Goal: Task Accomplishment & Management: Manage account settings

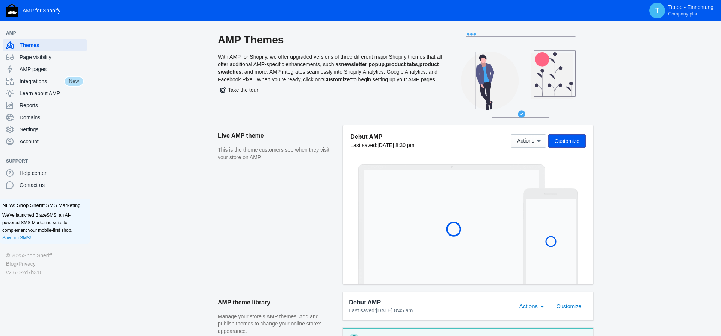
click at [129, 214] on div "AMP Themes With AMP for Shopify, we offer upgraded versions of three different …" at bounding box center [405, 270] width 631 height 475
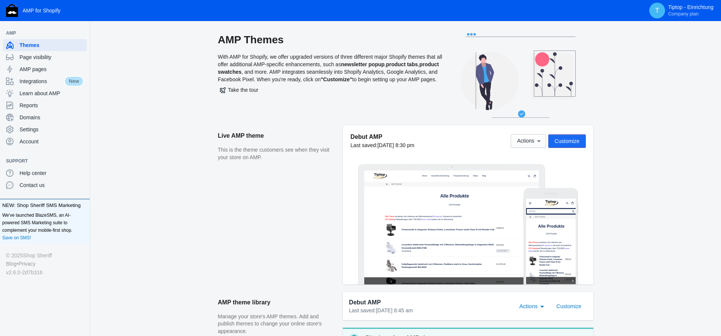
click at [570, 141] on span "Customize" at bounding box center [567, 141] width 25 height 6
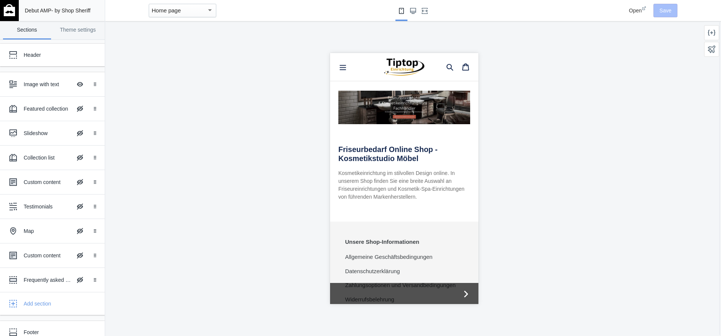
scroll to position [77, 0]
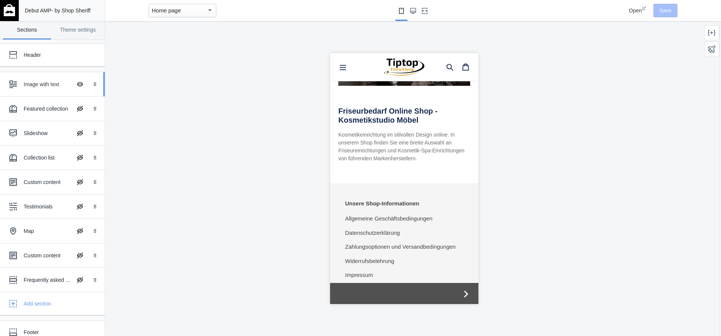
click at [42, 87] on div "Image with text" at bounding box center [48, 84] width 48 height 8
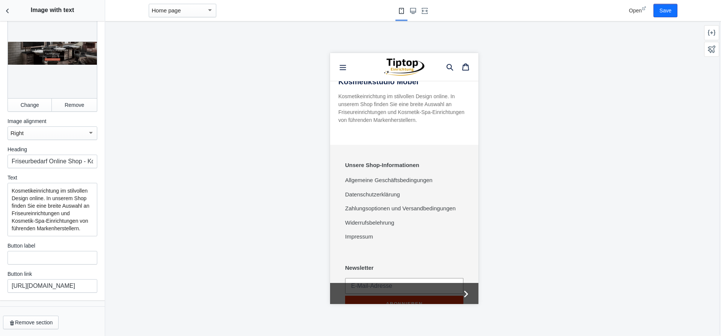
scroll to position [0, 0]
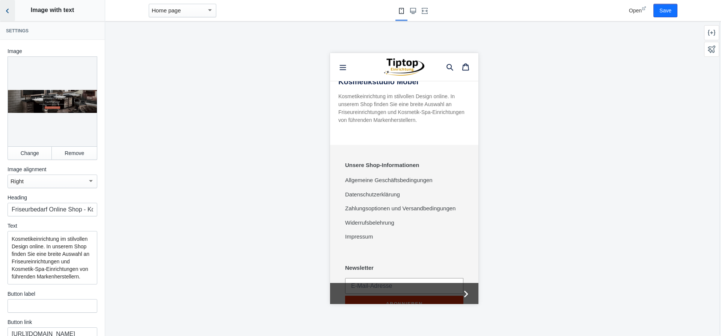
click at [7, 12] on use "Back to sections" at bounding box center [7, 11] width 3 height 5
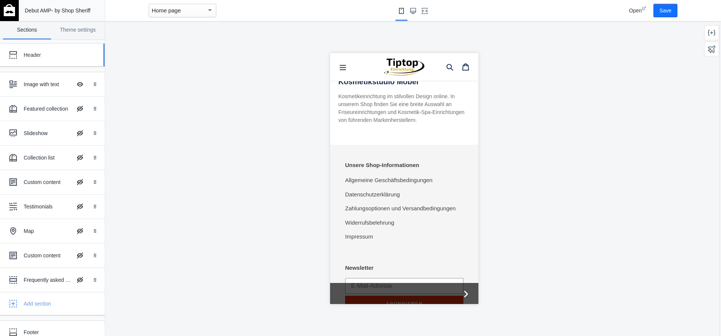
click at [35, 53] on div "Header" at bounding box center [56, 55] width 65 height 8
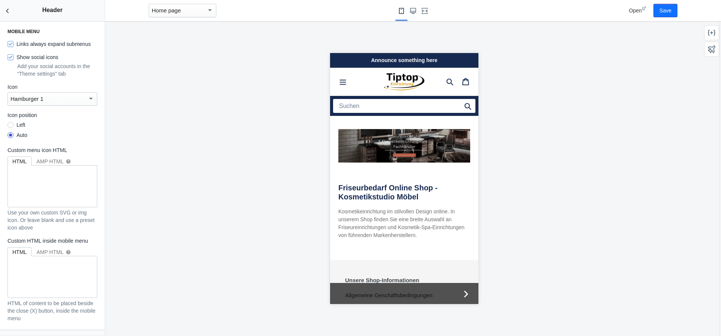
scroll to position [1071, 0]
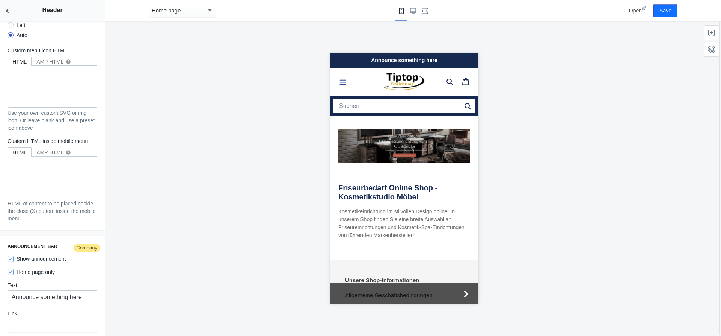
click at [343, 82] on icon "Menü" at bounding box center [343, 82] width 8 height 8
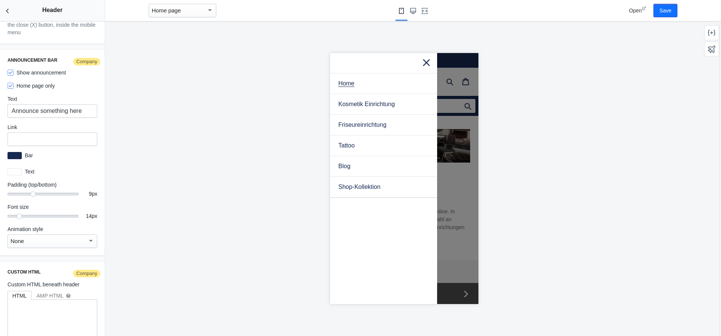
scroll to position [1267, 0]
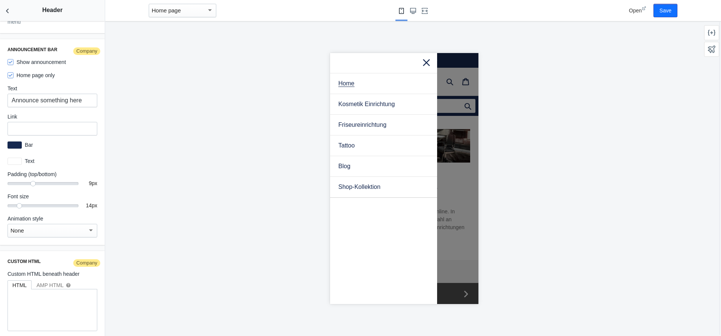
click at [426, 61] on icon at bounding box center [426, 61] width 9 height 9
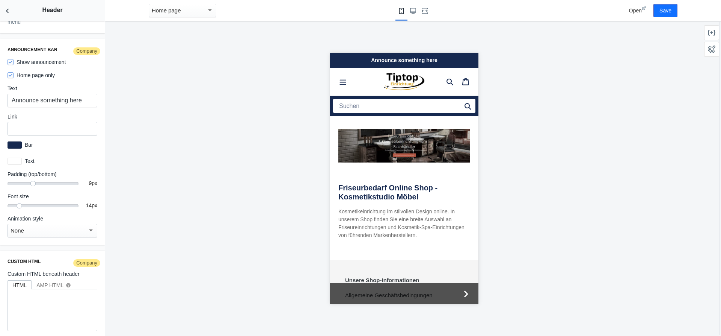
click at [380, 195] on h2 "Friseurbedarf Online Shop - Kosmetikstudio Möbel" at bounding box center [404, 192] width 132 height 18
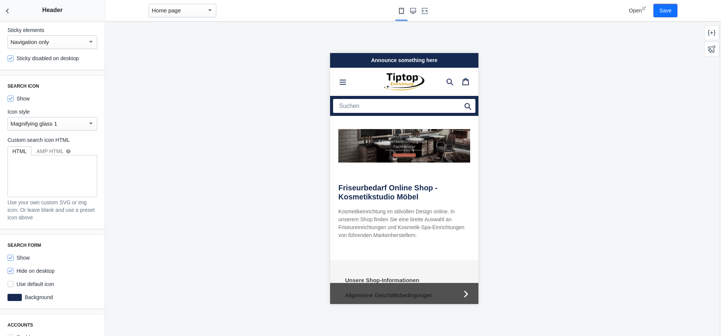
scroll to position [68, 0]
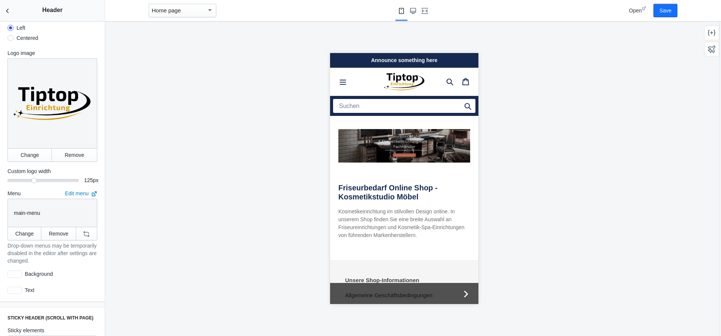
click at [210, 11] on div "button" at bounding box center [210, 10] width 7 height 9
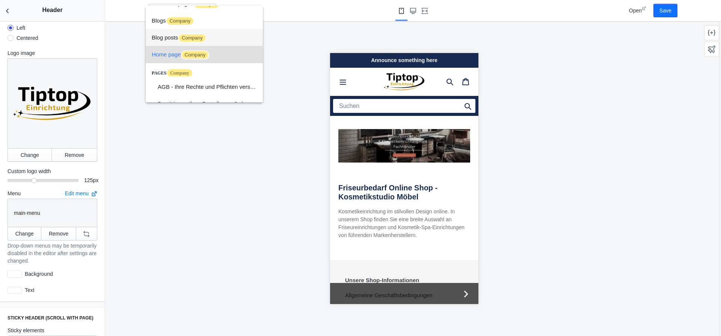
scroll to position [0, 0]
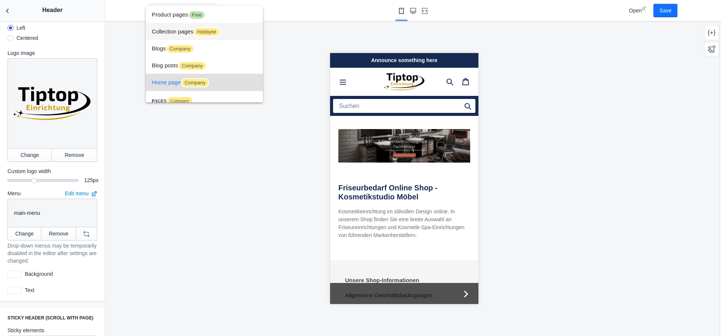
click at [169, 33] on span "Collection pages Hobbyist" at bounding box center [204, 31] width 105 height 17
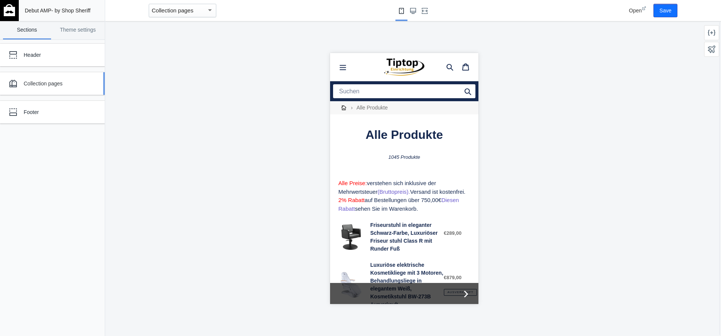
click at [66, 86] on div "Collection pages" at bounding box center [56, 84] width 65 height 8
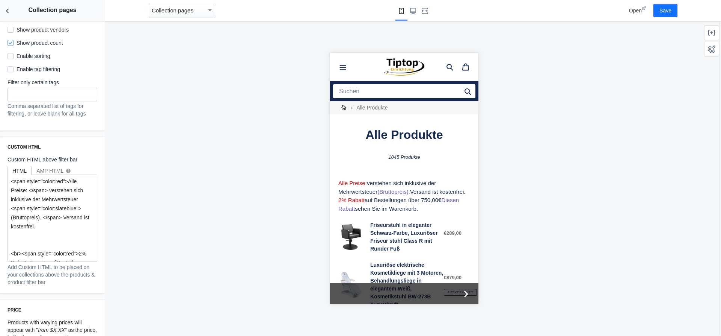
scroll to position [557, 0]
click at [67, 210] on textarea "<span style="color:red">Alle Preise: </span> verstehen sich inklusive der Mehrw…" at bounding box center [52, 217] width 89 height 86
click at [9, 10] on icon "Back to sections" at bounding box center [8, 11] width 8 height 8
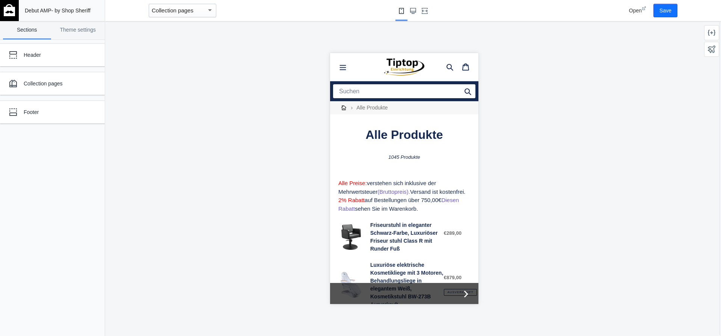
click at [205, 12] on div "Collection pages" at bounding box center [179, 10] width 55 height 9
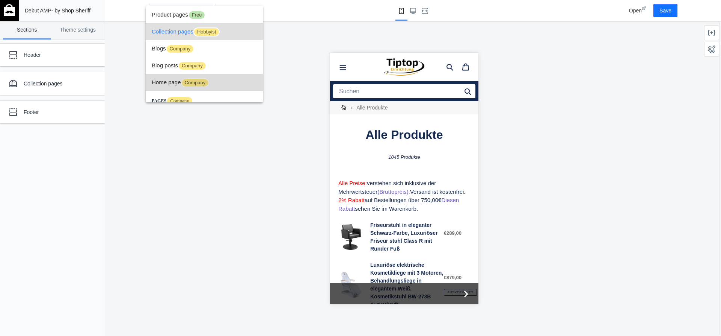
click at [173, 83] on span "Home page Company" at bounding box center [204, 82] width 105 height 17
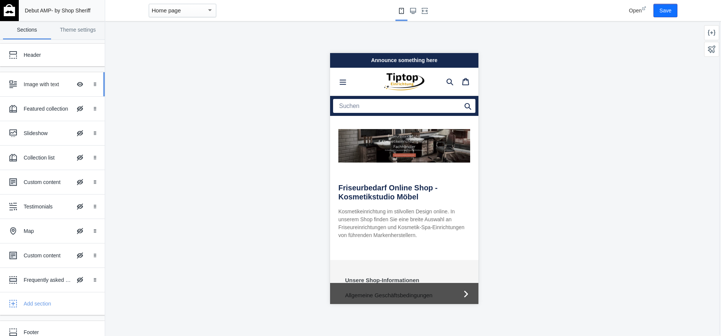
click at [40, 87] on div "Image with text" at bounding box center [48, 84] width 48 height 8
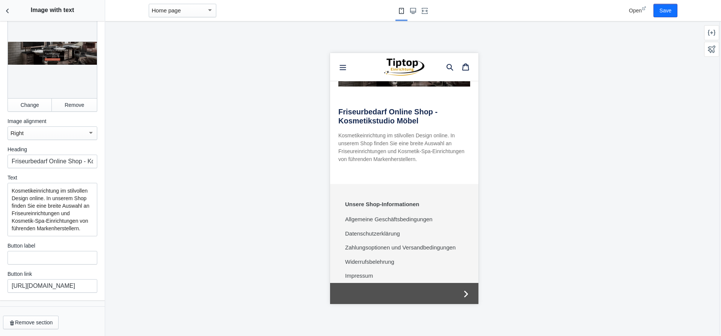
scroll to position [48, 0]
click at [12, 191] on p "Kosmetikeinrichtung im stilvollen Design online. In unserem Shop finden Sie ein…" at bounding box center [53, 209] width 82 height 45
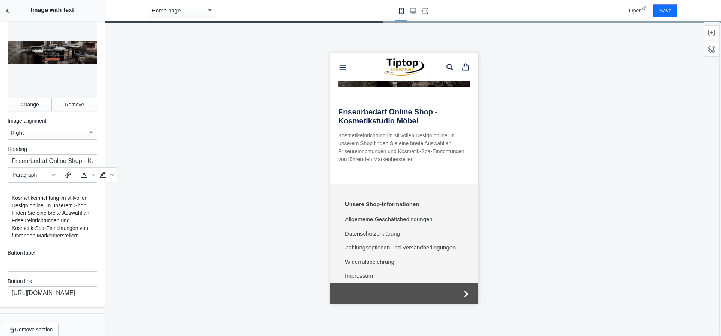
click at [12, 191] on p at bounding box center [53, 190] width 82 height 8
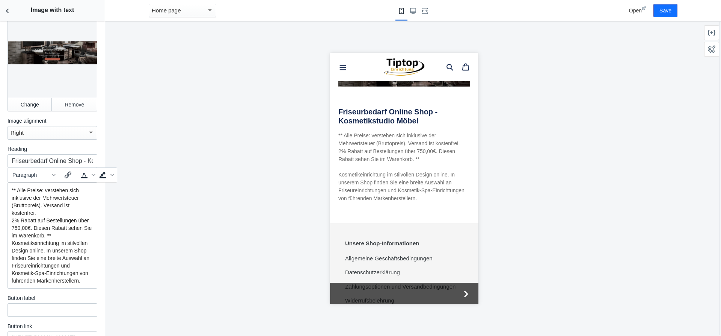
click at [239, 196] on div at bounding box center [404, 178] width 598 height 314
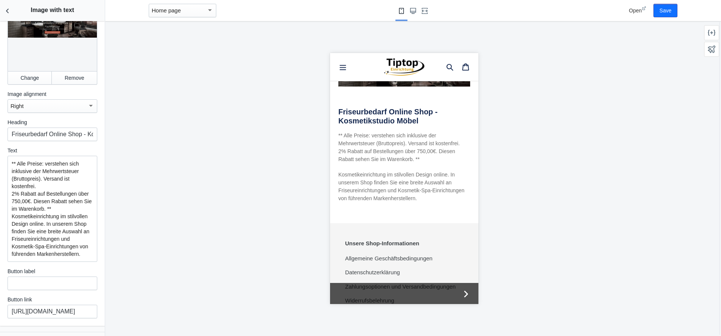
scroll to position [91, 0]
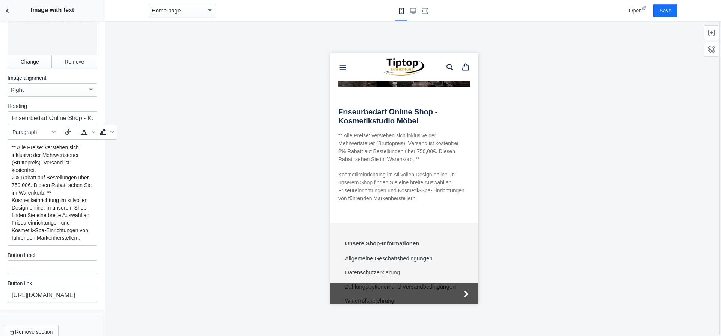
drag, startPoint x: 82, startPoint y: 239, endPoint x: 10, endPoint y: 201, distance: 80.5
click at [10, 201] on div "** Alle Preise: verstehen sich inklusive der Mehrwertsteuer (Bruttopreis). Vers…" at bounding box center [53, 192] width 90 height 106
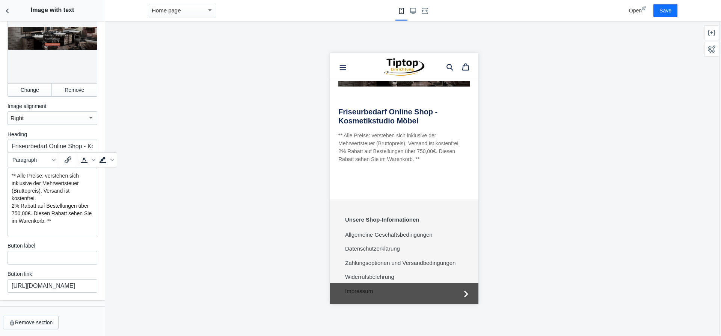
scroll to position [63, 0]
click at [21, 173] on p "** Alle Preise: verstehen sich inklusive der Mehrwertsteuer (Bruttopreis). Vers…" at bounding box center [53, 198] width 82 height 53
click at [11, 173] on div "** Alle Preise: verstehen sich inklusive der Mehrwertsteuer (Bruttopreis). Vers…" at bounding box center [53, 202] width 90 height 68
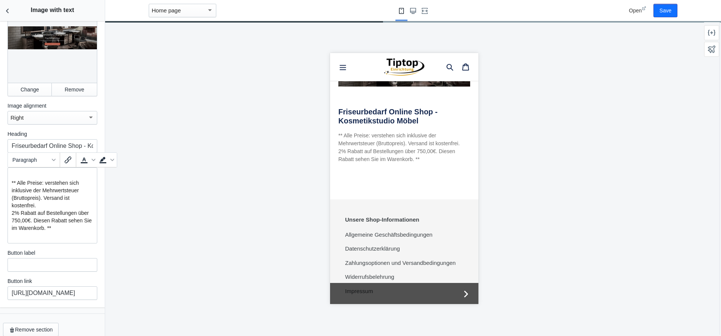
click at [12, 175] on p at bounding box center [53, 175] width 82 height 8
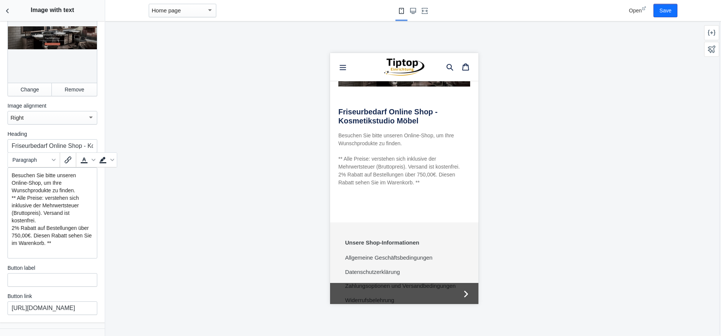
drag, startPoint x: 76, startPoint y: 175, endPoint x: 23, endPoint y: 184, distance: 53.3
click at [23, 184] on p "Besuchen Sie bitte unseren Online-Shop, um Ihre Wunschprodukte zu finden." at bounding box center [53, 182] width 82 height 23
copy p "Online-Shop"
click at [68, 159] on icon "Insert/edit link" at bounding box center [68, 159] width 7 height 7
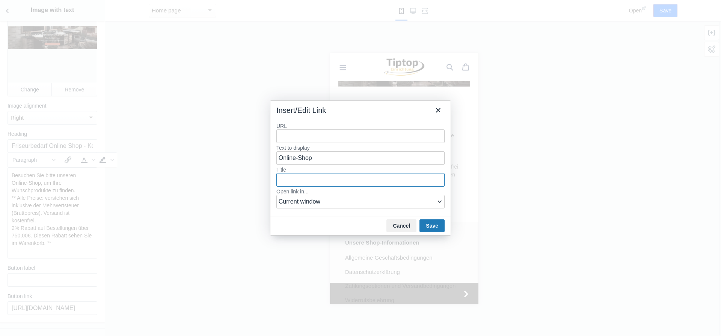
click at [292, 180] on input "Title" at bounding box center [361, 180] width 168 height 14
paste input "Online-Shop"
type input "Online-Shop"
click at [277, 195] on select "Current window New window" at bounding box center [361, 202] width 168 height 14
select select "_blank"
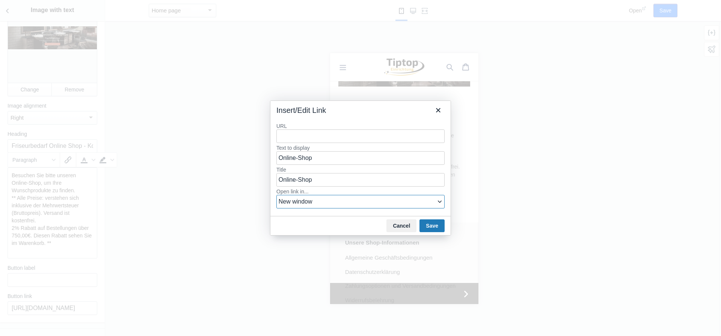
click option "New window" at bounding box center [0, 0] width 0 height 0
click at [302, 136] on input "URL" at bounding box center [361, 136] width 168 height 14
paste input "https://tiptop-einrichtung.de/"
type input "https://tiptop-einrichtung.de/"
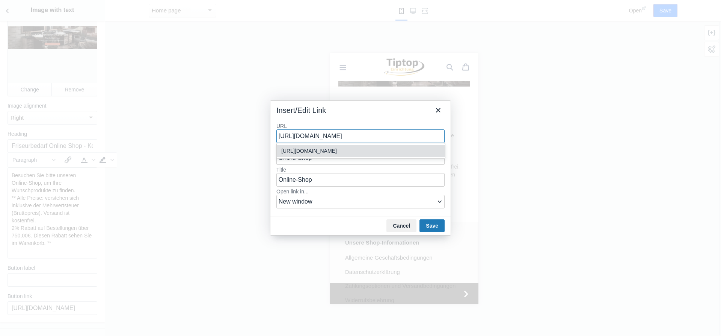
click at [343, 151] on div "https://tiptop-einrichtung.de/" at bounding box center [361, 150] width 161 height 9
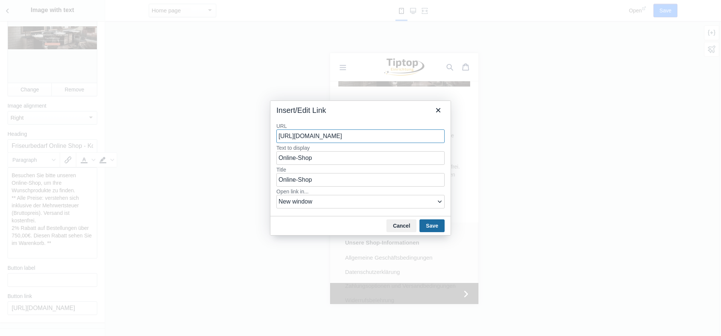
click at [430, 224] on button "Save" at bounding box center [432, 225] width 25 height 13
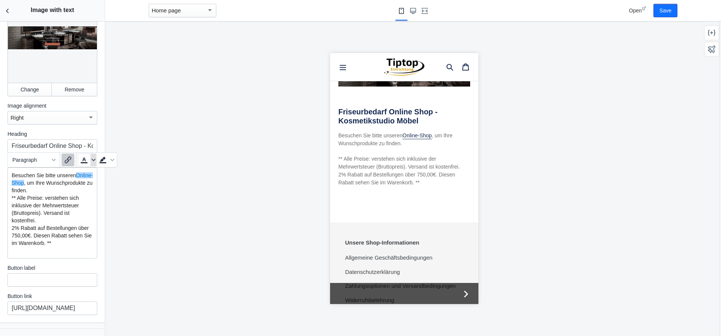
click at [93, 159] on icon "Text color" at bounding box center [94, 160] width 4 height 4
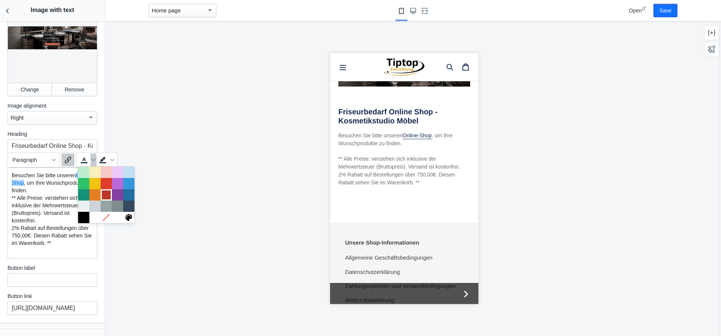
click at [107, 192] on div at bounding box center [106, 194] width 9 height 9
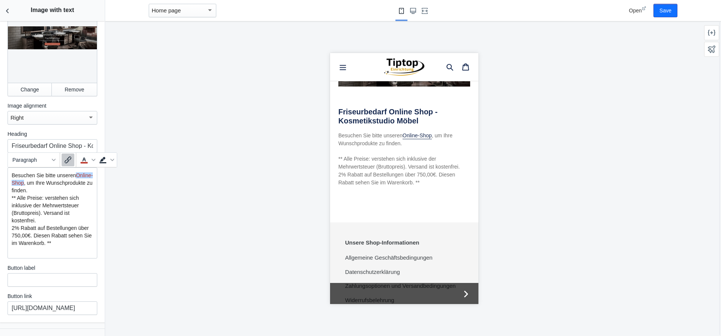
click at [231, 187] on div at bounding box center [404, 178] width 598 height 314
drag, startPoint x: 18, startPoint y: 198, endPoint x: 48, endPoint y: 244, distance: 54.8
click at [48, 244] on p "** Alle Preise: verstehen sich inklusive der Mehrwertsteuer (Bruttopreis). Vers…" at bounding box center [53, 220] width 82 height 53
click at [86, 161] on icon "Text color" at bounding box center [83, 159] width 3 height 4
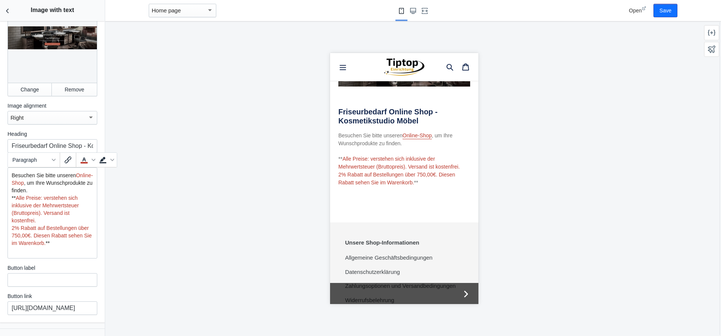
click at [66, 243] on p "** Alle Preise: verstehen sich inklusive der Mehrwertsteuer (Bruttopreis). Vers…" at bounding box center [53, 220] width 82 height 53
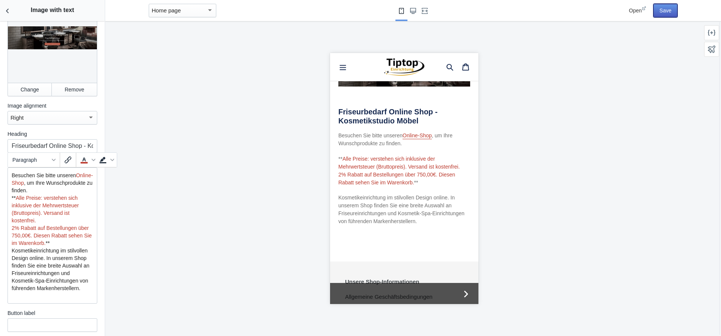
click at [667, 9] on button "Save" at bounding box center [666, 11] width 24 height 14
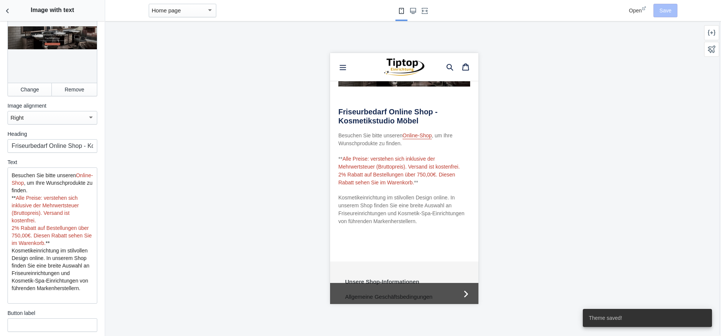
click at [642, 9] on span "Open" at bounding box center [635, 11] width 13 height 6
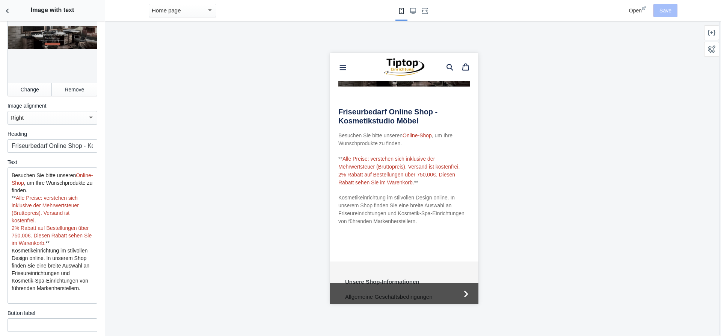
click at [639, 12] on span "Open" at bounding box center [635, 11] width 13 height 6
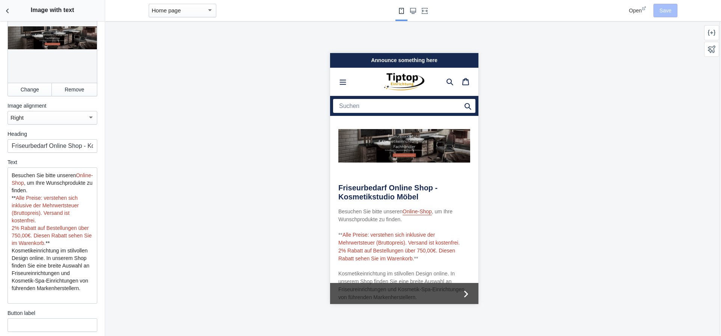
click at [67, 40] on div at bounding box center [53, 38] width 90 height 90
click at [39, 118] on div "Right" at bounding box center [49, 117] width 77 height 9
click at [175, 103] on div at bounding box center [360, 168] width 721 height 336
click at [403, 13] on use "Small screen" at bounding box center [401, 11] width 5 height 6
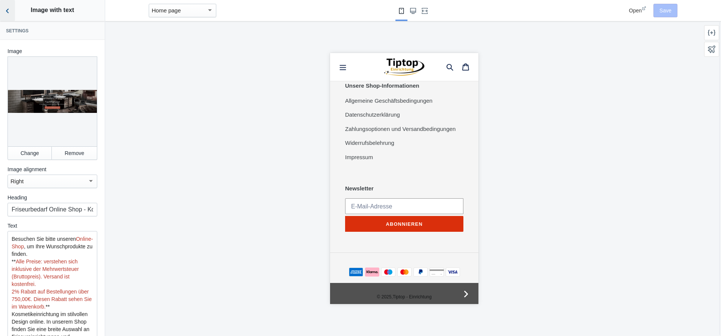
click at [8, 10] on icon "Back to sections" at bounding box center [8, 11] width 8 height 8
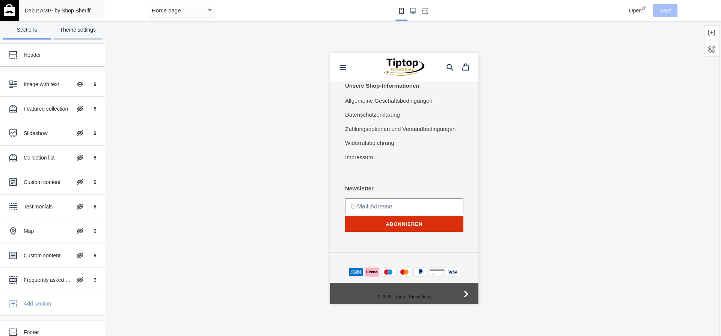
click at [82, 29] on link "Theme settings" at bounding box center [78, 30] width 48 height 18
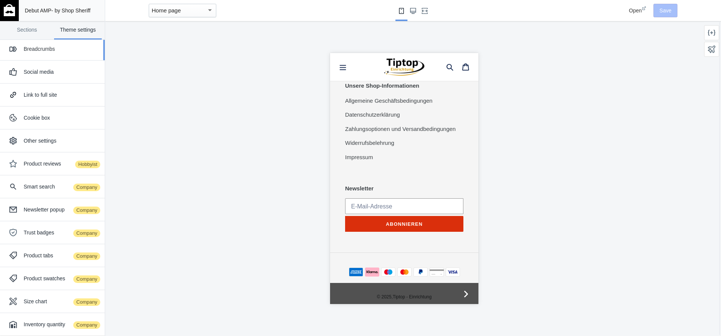
scroll to position [55, 0]
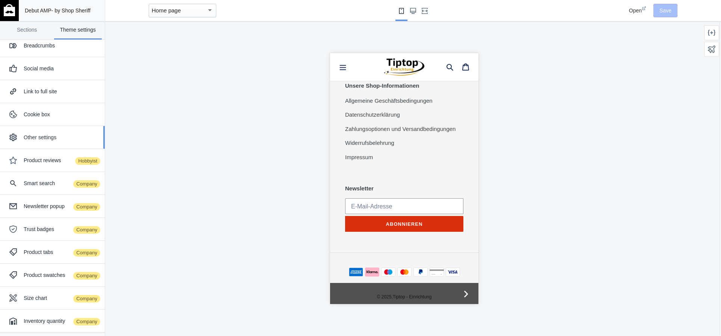
click at [43, 139] on div "Other settings" at bounding box center [62, 137] width 76 height 8
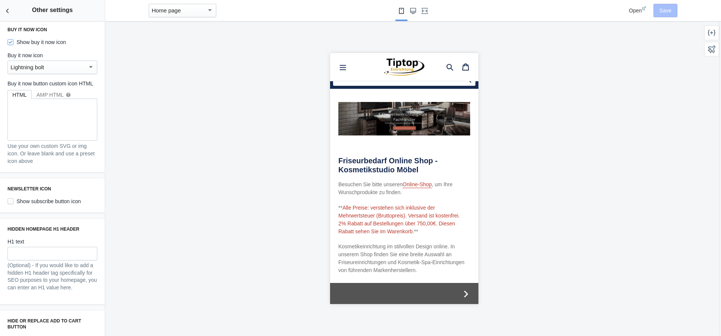
scroll to position [0, 0]
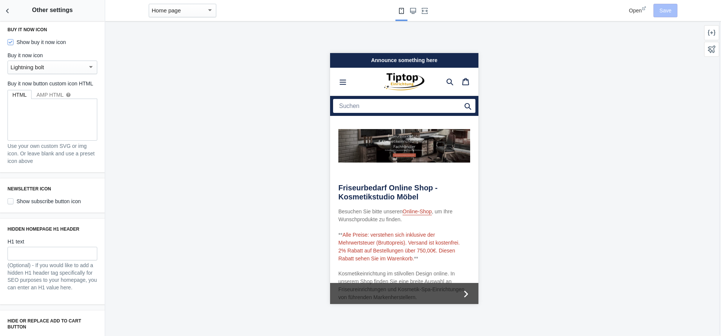
click at [644, 8] on use at bounding box center [644, 8] width 4 height 4
drag, startPoint x: 339, startPoint y: 186, endPoint x: 419, endPoint y: 196, distance: 81.0
click at [419, 196] on h2 "Friseurbedarf Online Shop - Kosmetikstudio Möbel" at bounding box center [404, 192] width 132 height 18
copy h2 "Friseurbedarf Online Shop - Kosmetikstudio Möbel"
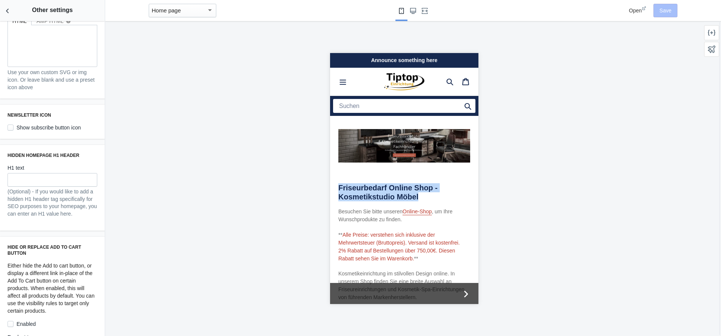
scroll to position [343, 0]
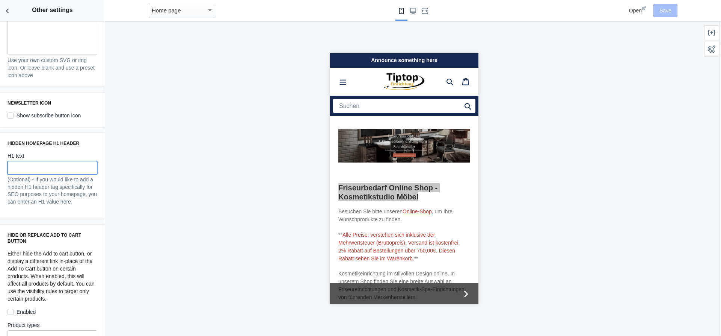
click at [12, 170] on input "text" at bounding box center [53, 168] width 90 height 14
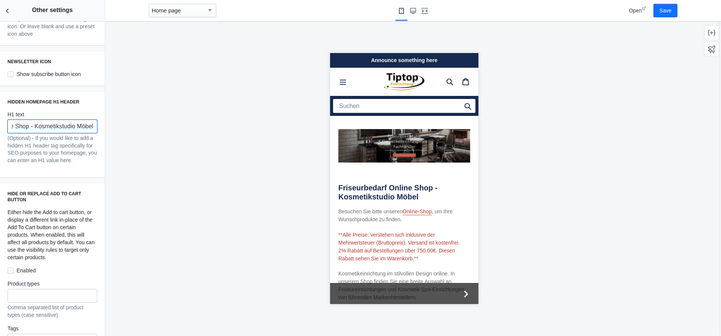
scroll to position [407, 0]
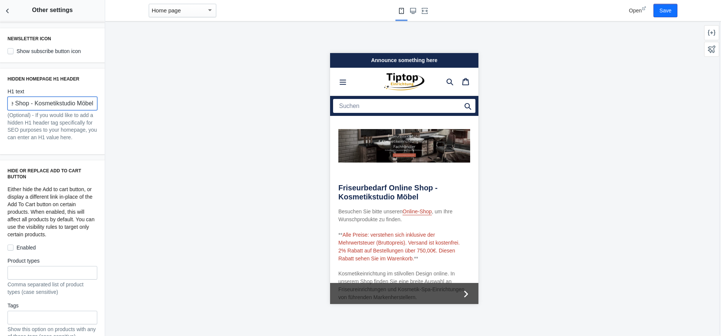
click at [45, 102] on input "Friseurbedarf Online Shop - Kosmetikstudio Möbel" at bounding box center [53, 104] width 90 height 14
paste input "einrichtung – Kosmetikeinrichtung"
type input "Friseureinrichtung – Kosmetikeinrichtung"
click at [133, 106] on div at bounding box center [404, 178] width 598 height 314
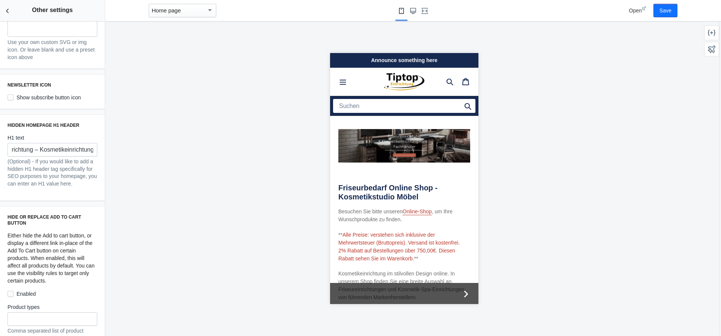
scroll to position [407, 0]
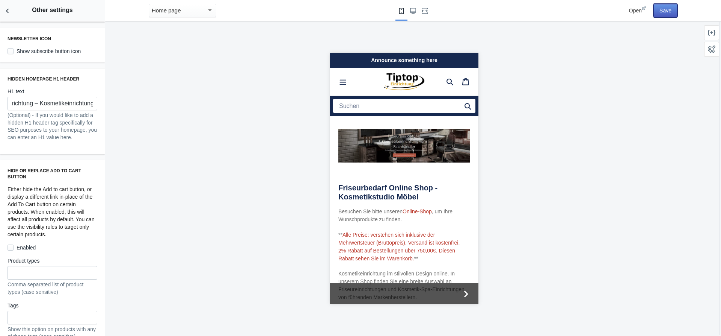
click at [670, 11] on button "Save" at bounding box center [666, 11] width 24 height 14
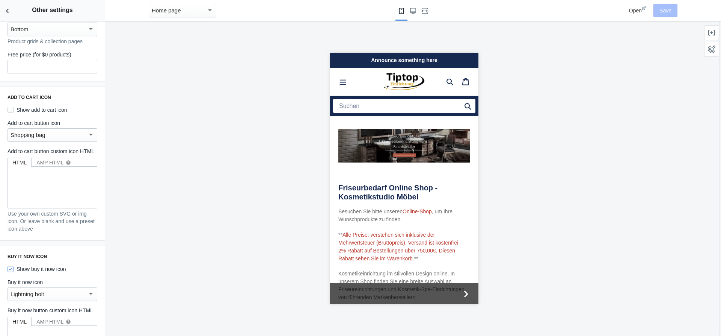
scroll to position [43, 0]
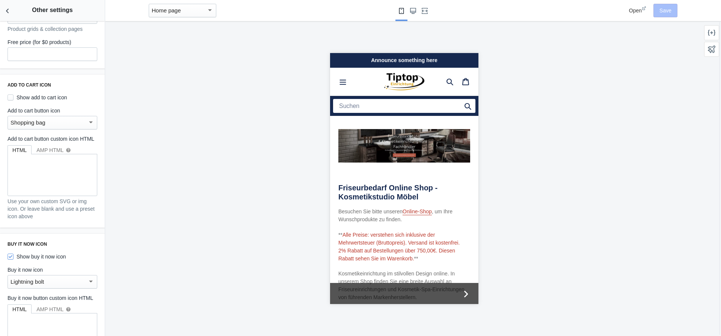
click at [59, 124] on div "Shopping bag" at bounding box center [49, 122] width 77 height 9
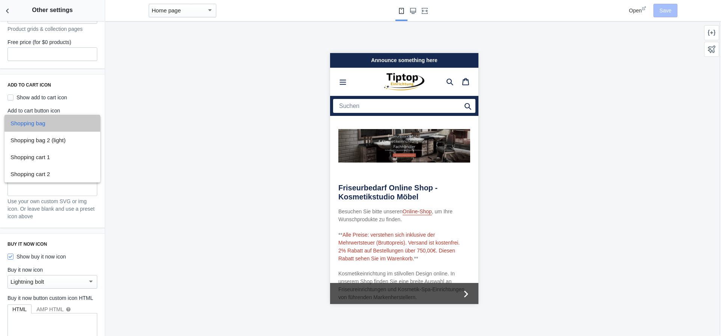
click at [59, 124] on span "Shopping bag" at bounding box center [53, 123] width 84 height 17
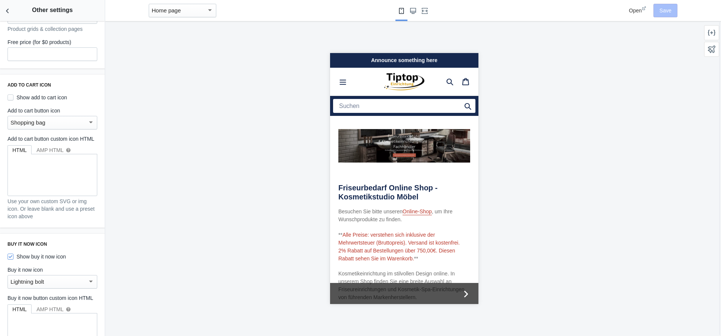
click at [139, 125] on div at bounding box center [404, 178] width 598 height 314
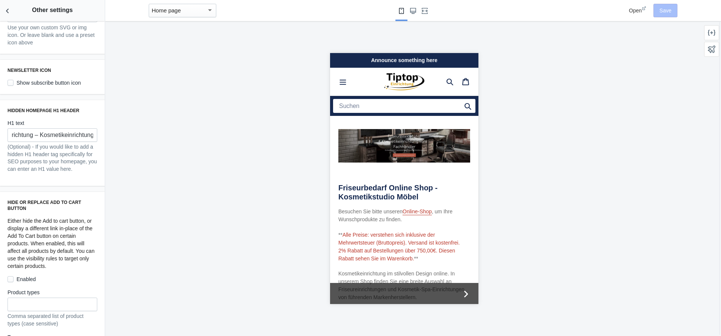
scroll to position [343, 0]
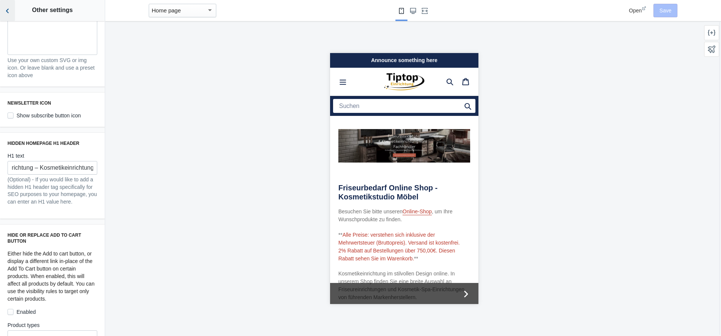
click at [9, 8] on icon "Back to sections" at bounding box center [8, 11] width 8 height 8
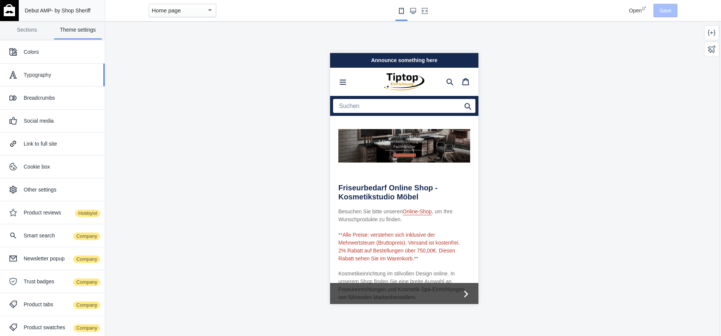
scroll to position [0, 0]
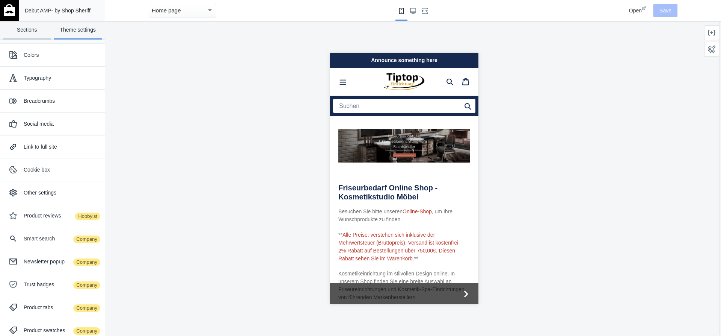
click at [29, 31] on link "Sections" at bounding box center [27, 30] width 48 height 18
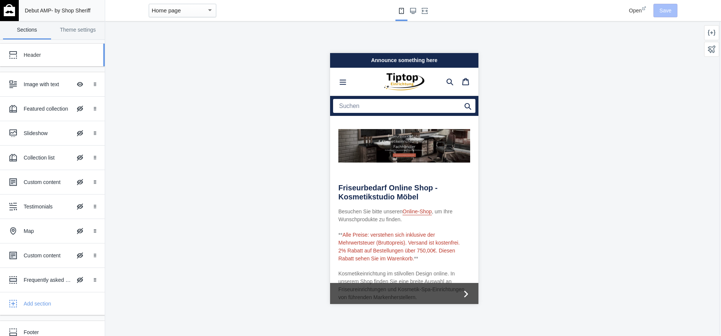
click at [30, 54] on div "Header" at bounding box center [56, 55] width 65 height 8
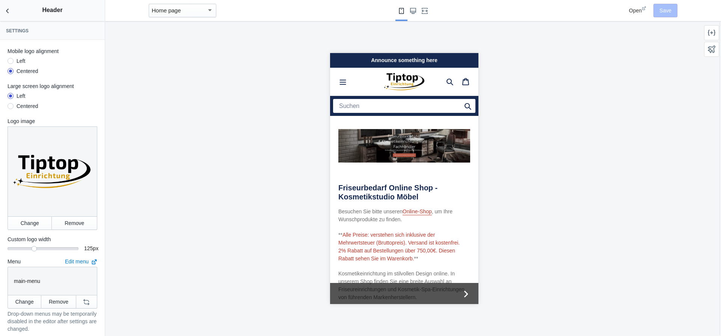
click at [378, 60] on div "Announce something here" at bounding box center [404, 60] width 148 height 15
drag, startPoint x: 371, startPoint y: 59, endPoint x: 649, endPoint y: 110, distance: 282.6
click at [371, 59] on div "Announce something here" at bounding box center [404, 60] width 148 height 15
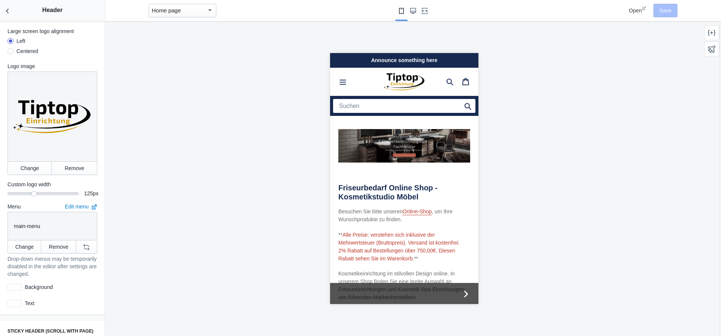
scroll to position [86, 0]
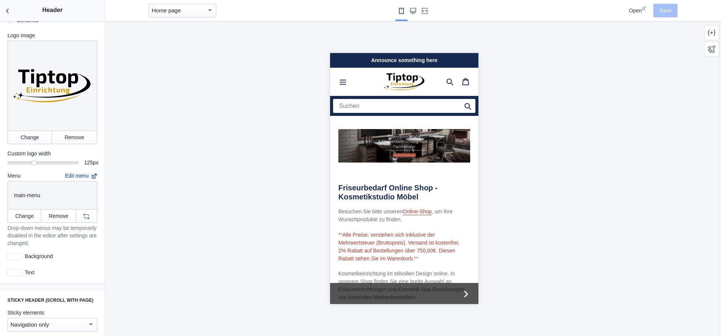
click at [94, 177] on icon at bounding box center [94, 176] width 6 height 6
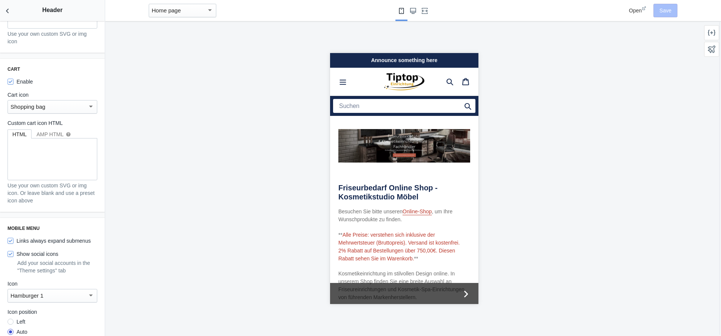
scroll to position [814, 0]
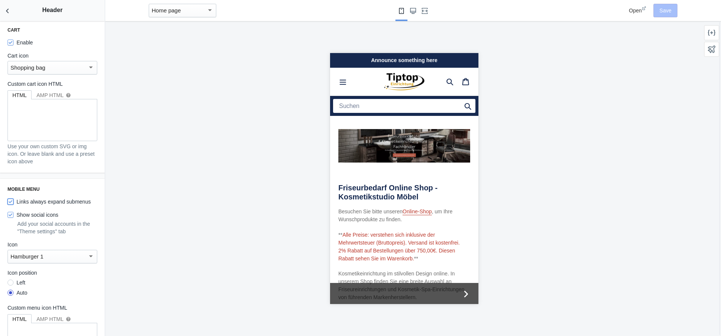
click at [10, 198] on input "Links always expand submenus" at bounding box center [11, 201] width 6 height 6
checkbox input "true"
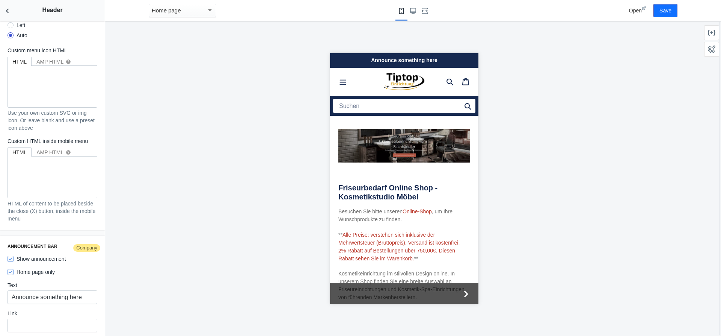
scroll to position [1114, 0]
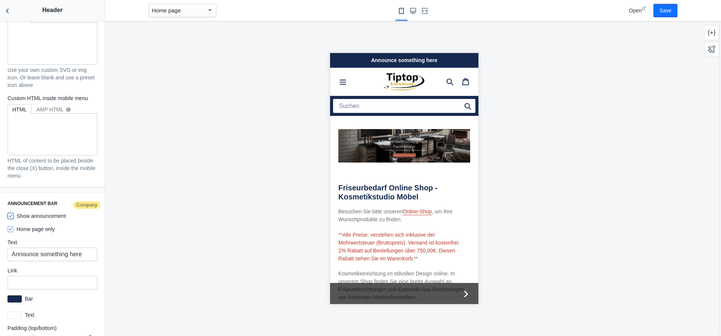
click at [9, 213] on input "Show announcement" at bounding box center [11, 216] width 6 height 6
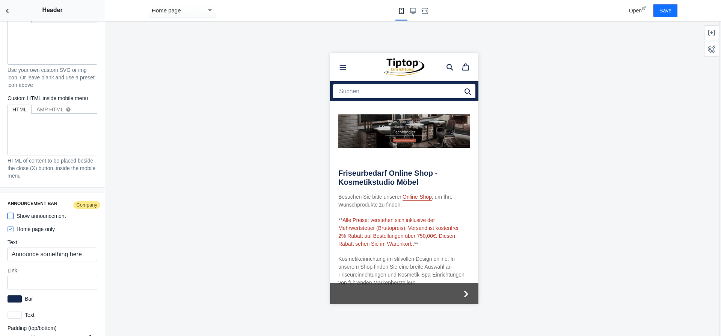
click at [9, 213] on input "Show announcement" at bounding box center [11, 216] width 6 height 6
checkbox input "true"
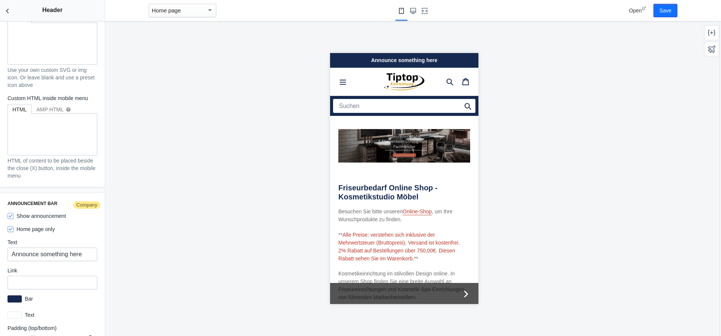
drag, startPoint x: 339, startPoint y: 186, endPoint x: 420, endPoint y: 197, distance: 82.2
click at [420, 197] on h2 "Friseurbedarf Online Shop - Kosmetikstudio Möbel" at bounding box center [404, 192] width 132 height 18
copy h2 "Friseurbedarf Online Shop - Kosmetikstudio Möbel"
click at [32, 249] on input "Announce something here" at bounding box center [53, 254] width 90 height 14
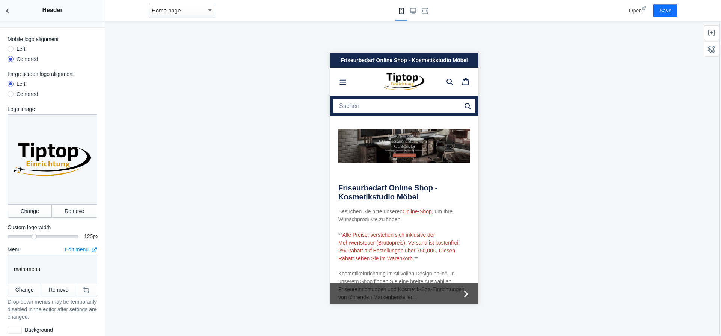
scroll to position [0, 0]
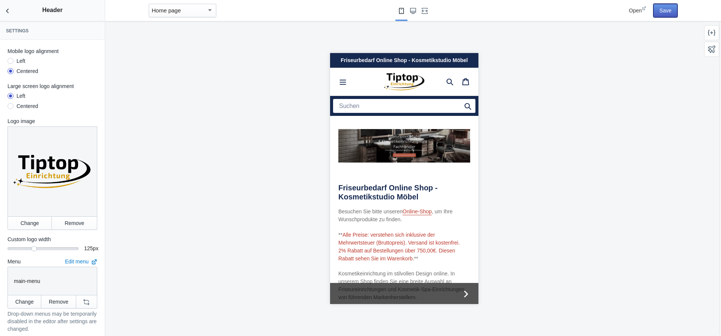
click at [669, 12] on button "Save" at bounding box center [666, 11] width 24 height 14
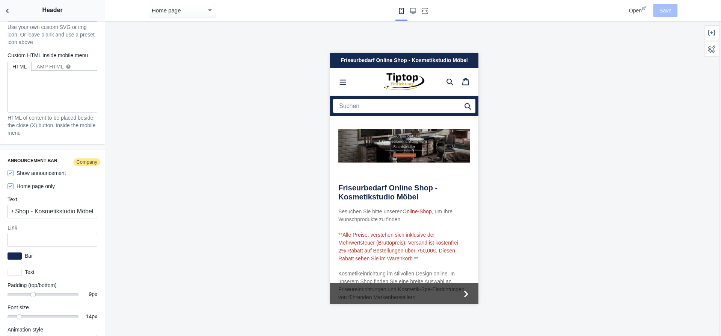
scroll to position [1199, 0]
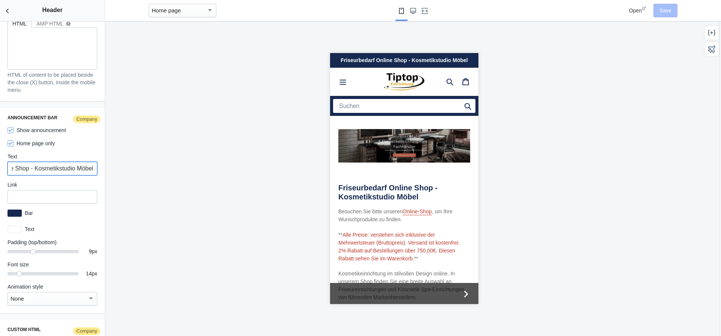
click at [55, 162] on input "Friseurbedarf Online Shop - Kosmetikstudio Möbel" at bounding box center [53, 169] width 90 height 14
paste input "einrichtung – Kosmetikeinrichtung"
type input "Friseureinrichtung – Kosmetikeinrichtung"
click at [667, 12] on button "Save" at bounding box center [666, 11] width 24 height 14
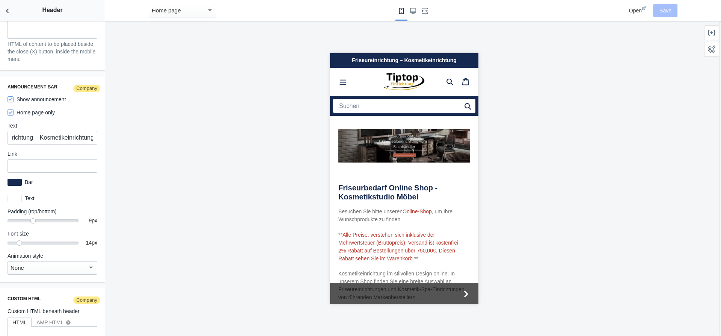
scroll to position [1242, 0]
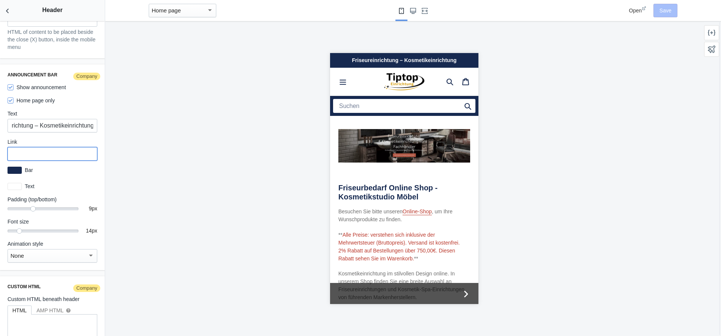
click at [14, 148] on input "text" at bounding box center [53, 154] width 90 height 14
paste input "https://tiptop-einrichtung.de/"
type input "https://tiptop-einrichtung.de/"
click at [664, 9] on button "Save" at bounding box center [666, 11] width 24 height 14
click at [388, 60] on div "Friseureinrichtung – Kosmetikeinrichtung" at bounding box center [404, 60] width 148 height 15
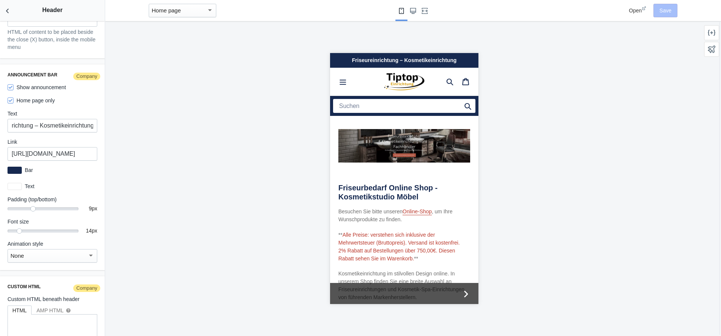
click at [538, 153] on div at bounding box center [404, 178] width 598 height 314
click at [642, 9] on span "Open" at bounding box center [635, 11] width 13 height 6
click at [528, 151] on div at bounding box center [404, 178] width 598 height 314
click at [370, 186] on h2 "Friseurbedarf Online Shop - Kosmetikstudio Möbel" at bounding box center [404, 192] width 132 height 18
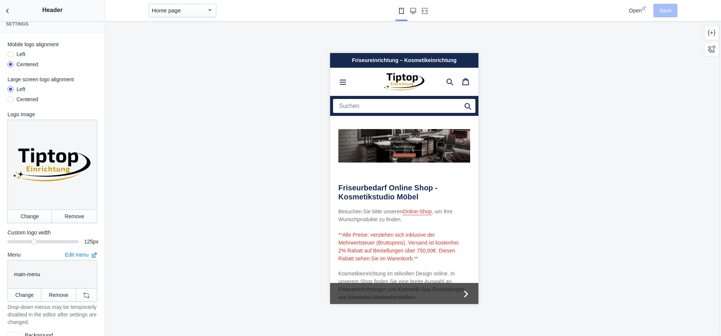
scroll to position [0, 0]
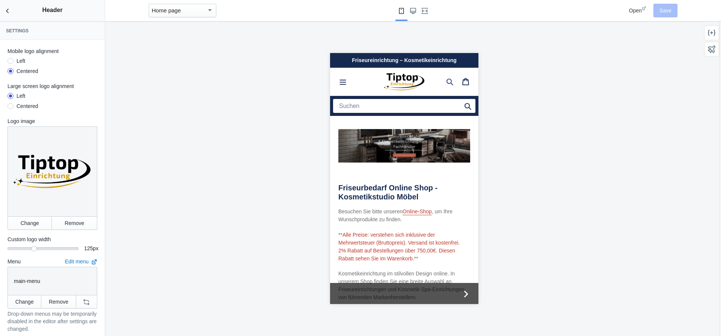
click at [450, 82] on icon at bounding box center [450, 82] width 8 height 8
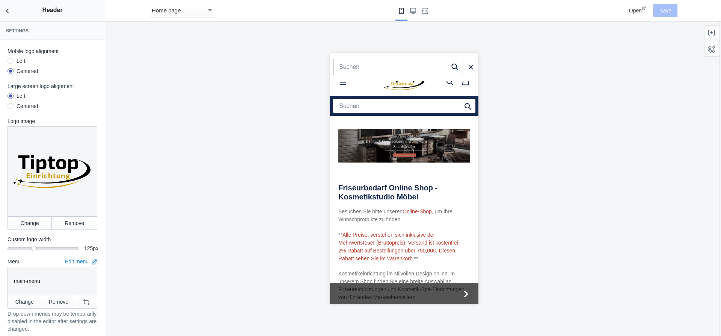
click at [449, 80] on div "Suchen" at bounding box center [404, 80] width 148 height 0
click at [388, 107] on input "Search" at bounding box center [404, 106] width 142 height 14
click at [533, 83] on div at bounding box center [404, 178] width 598 height 314
click at [451, 83] on icon at bounding box center [449, 82] width 7 height 7
click at [449, 82] on icon at bounding box center [450, 82] width 8 height 8
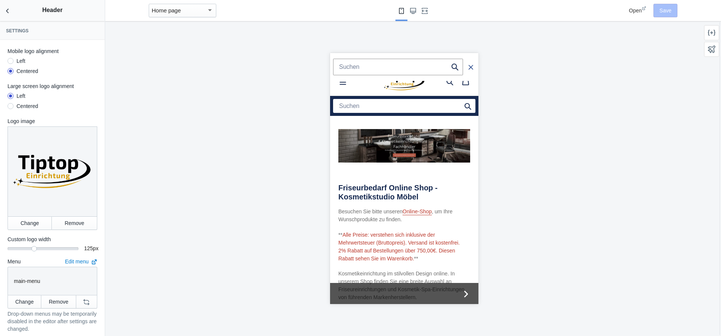
click at [471, 65] on icon "Suchen" at bounding box center [471, 66] width 6 height 6
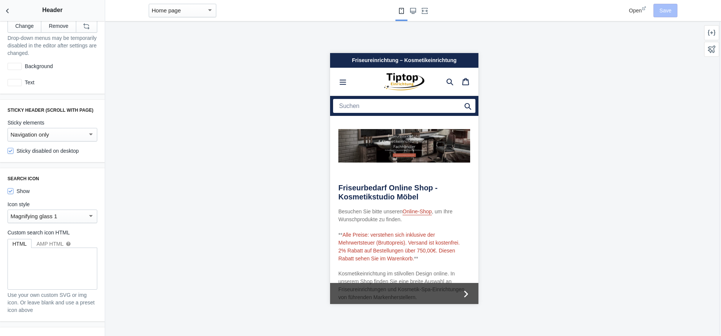
scroll to position [300, 0]
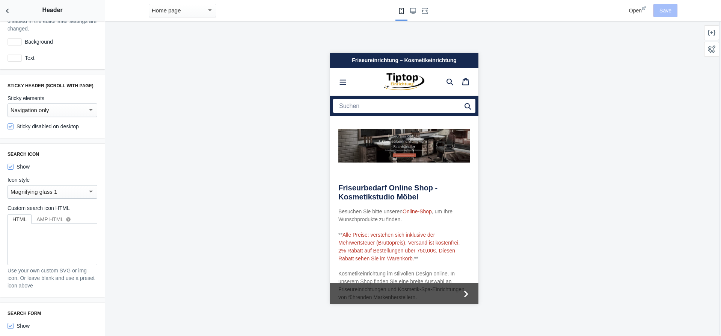
click at [645, 9] on icon at bounding box center [644, 8] width 5 height 5
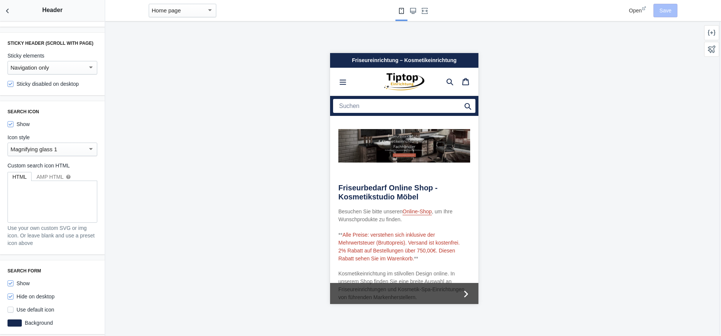
scroll to position [343, 0]
click at [9, 125] on input "Show" at bounding box center [11, 124] width 6 height 6
checkbox input "false"
click at [669, 11] on button "Save" at bounding box center [666, 11] width 24 height 14
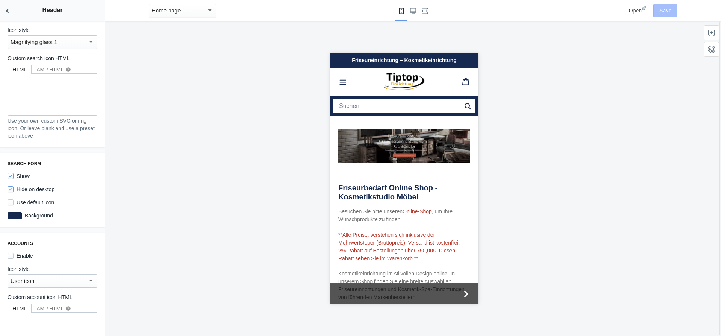
scroll to position [471, 0]
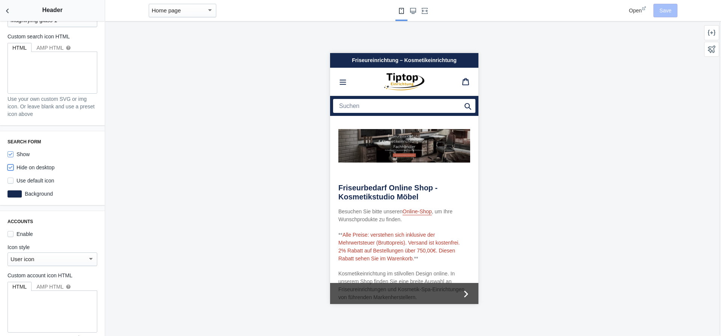
click at [10, 169] on input "Hide on desktop" at bounding box center [11, 167] width 6 height 6
checkbox input "false"
click at [667, 14] on button "Save" at bounding box center [666, 11] width 24 height 14
click at [412, 10] on use "Large screen" at bounding box center [413, 11] width 6 height 6
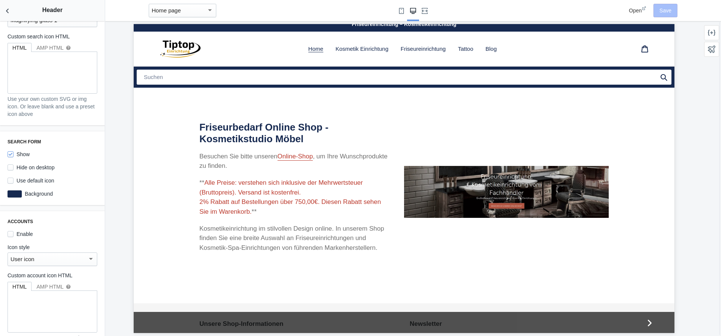
scroll to position [0, 0]
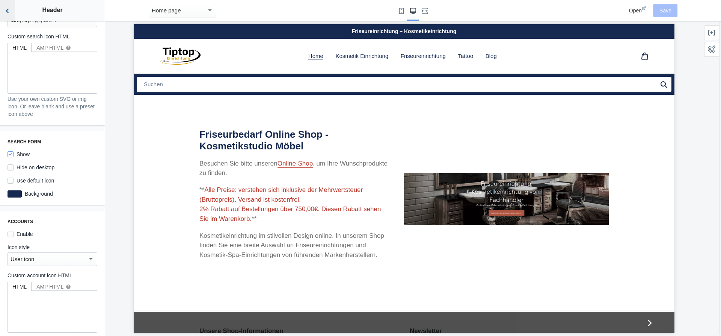
click at [7, 11] on use "Back to sections" at bounding box center [7, 11] width 3 height 5
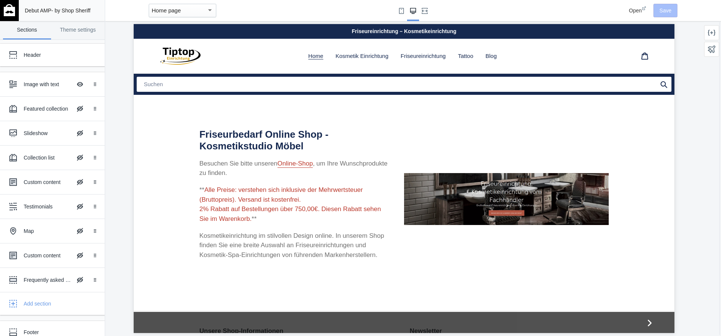
click at [11, 14] on img at bounding box center [9, 10] width 11 height 12
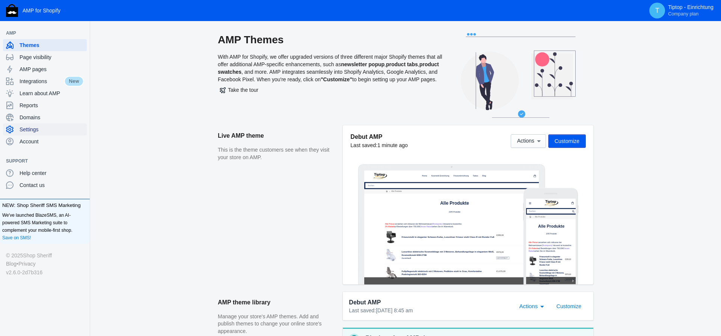
click at [38, 130] on span "Settings" at bounding box center [52, 129] width 64 height 8
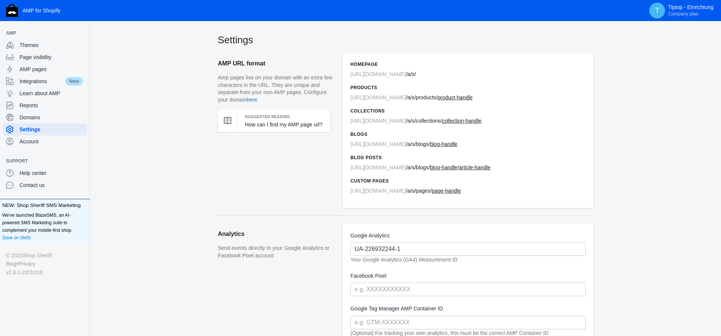
click at [399, 75] on span "https://tiptop-einrichtung.de" at bounding box center [379, 74] width 56 height 6
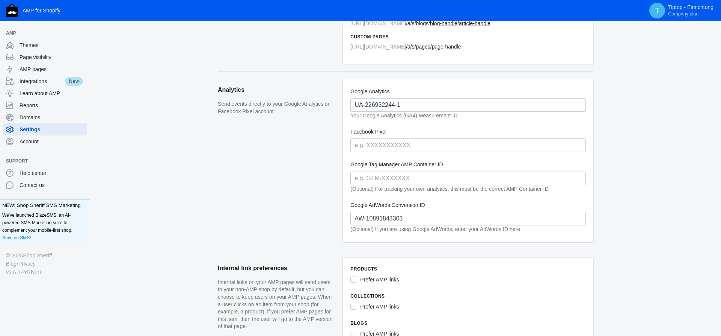
scroll to position [268, 0]
